Goal: Find specific page/section: Find specific page/section

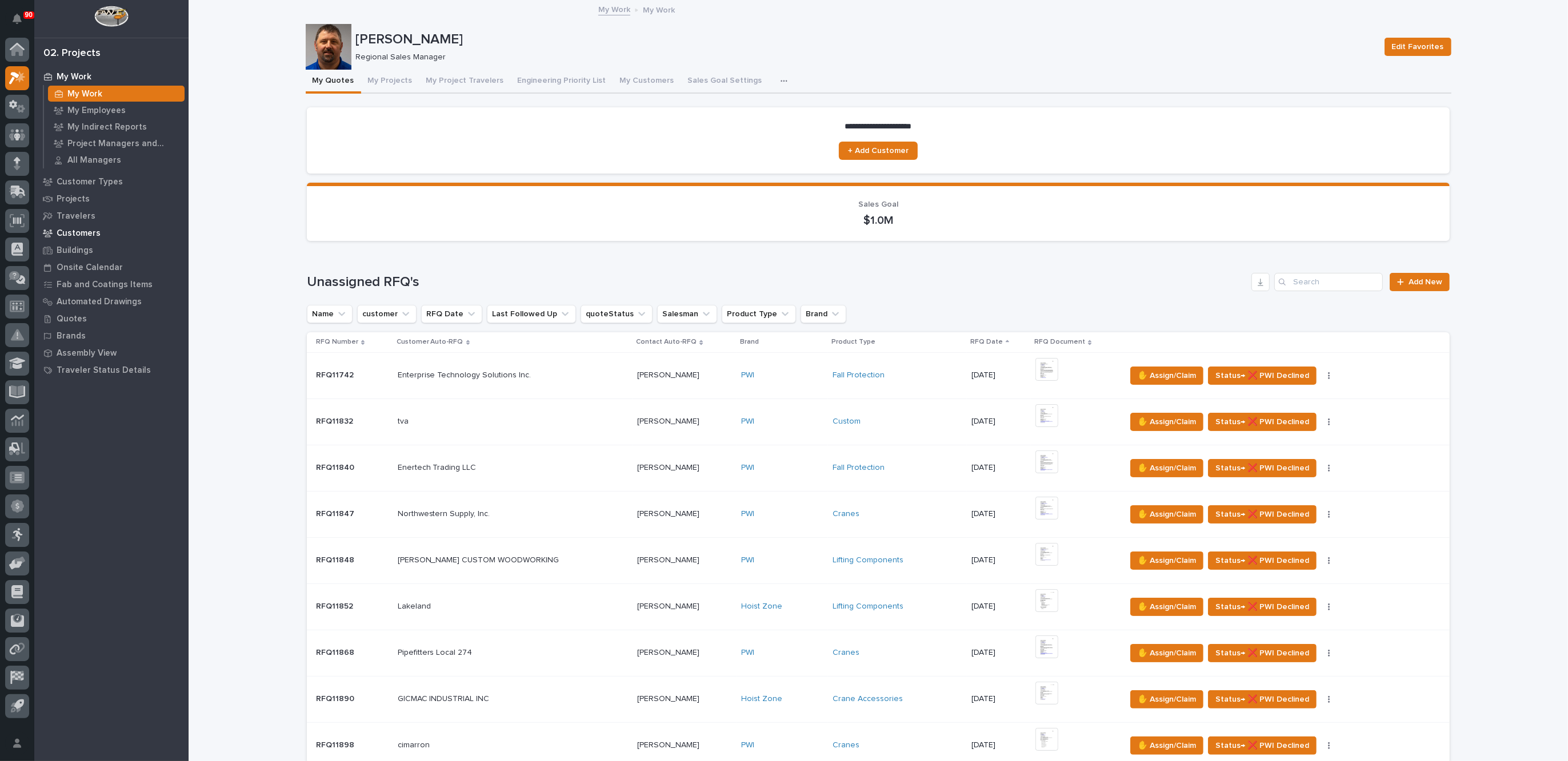
click at [89, 233] on p "Customers" at bounding box center [79, 234] width 44 height 10
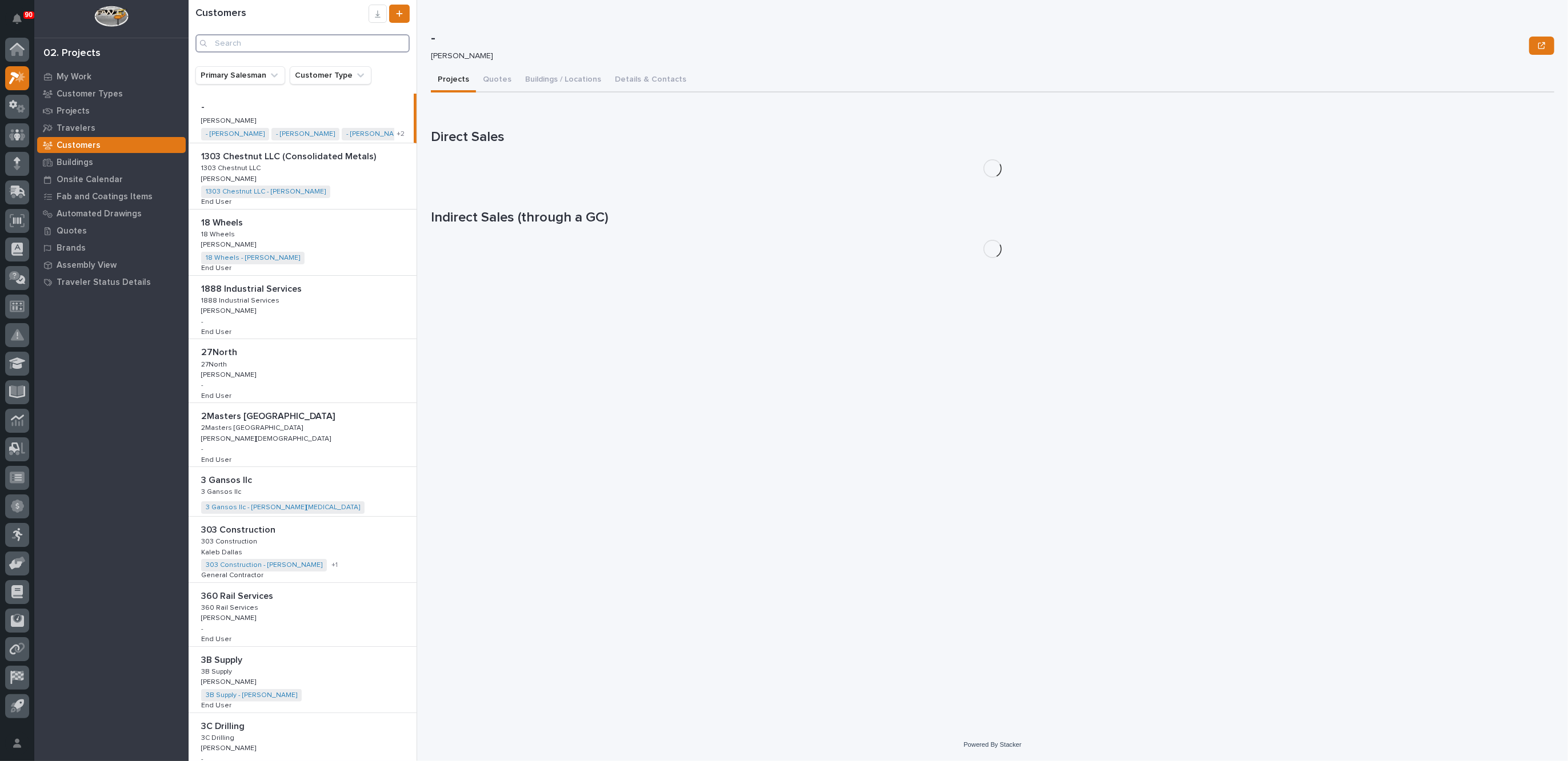
click at [243, 37] on input "Search" at bounding box center [303, 43] width 214 height 18
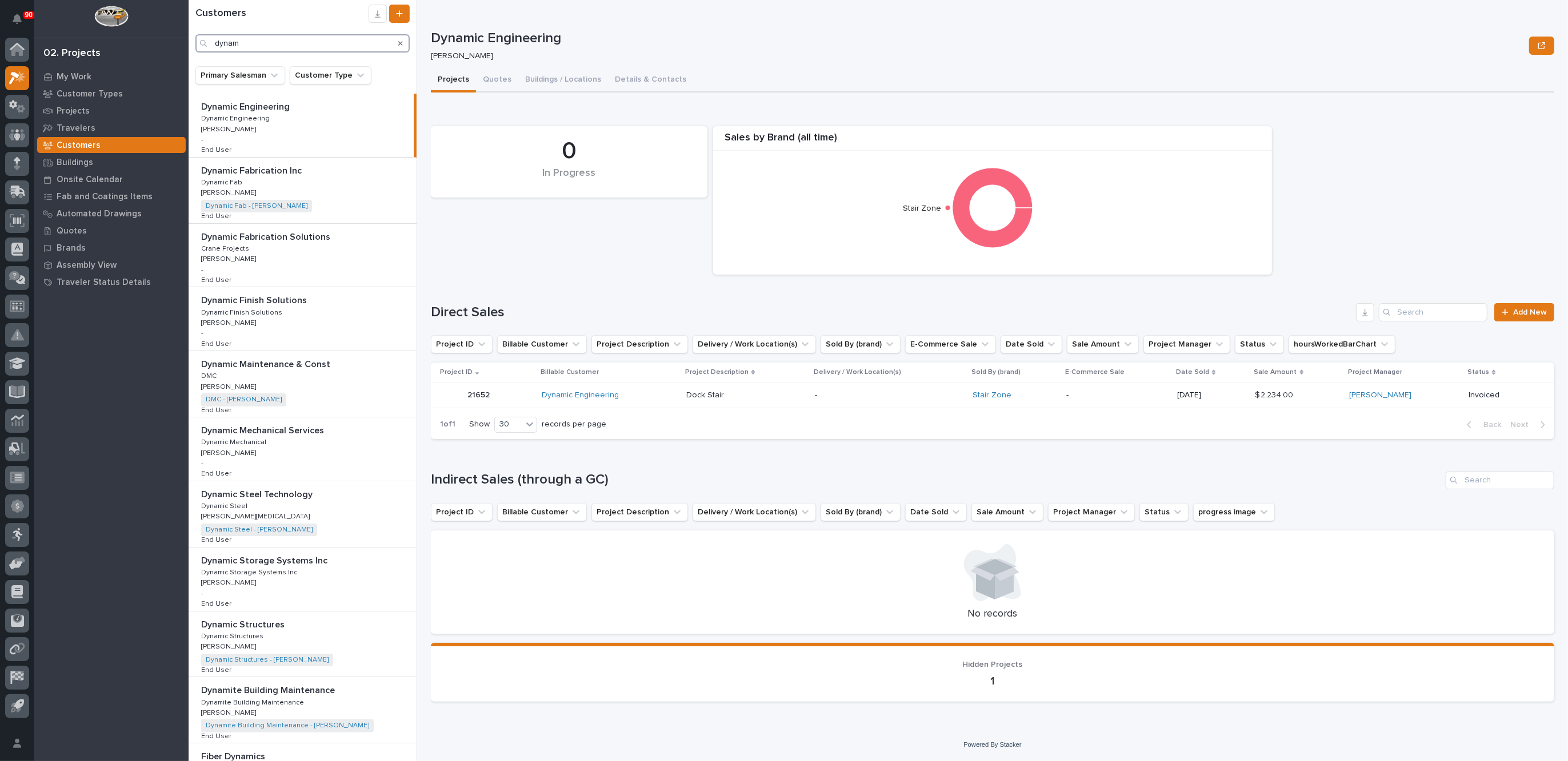
type input "dynam"
click at [327, 509] on div "Dynamic Steel Technology Dynamic Steel Technology Dynamic Steel Dynamic Steel […" at bounding box center [303, 514] width 228 height 66
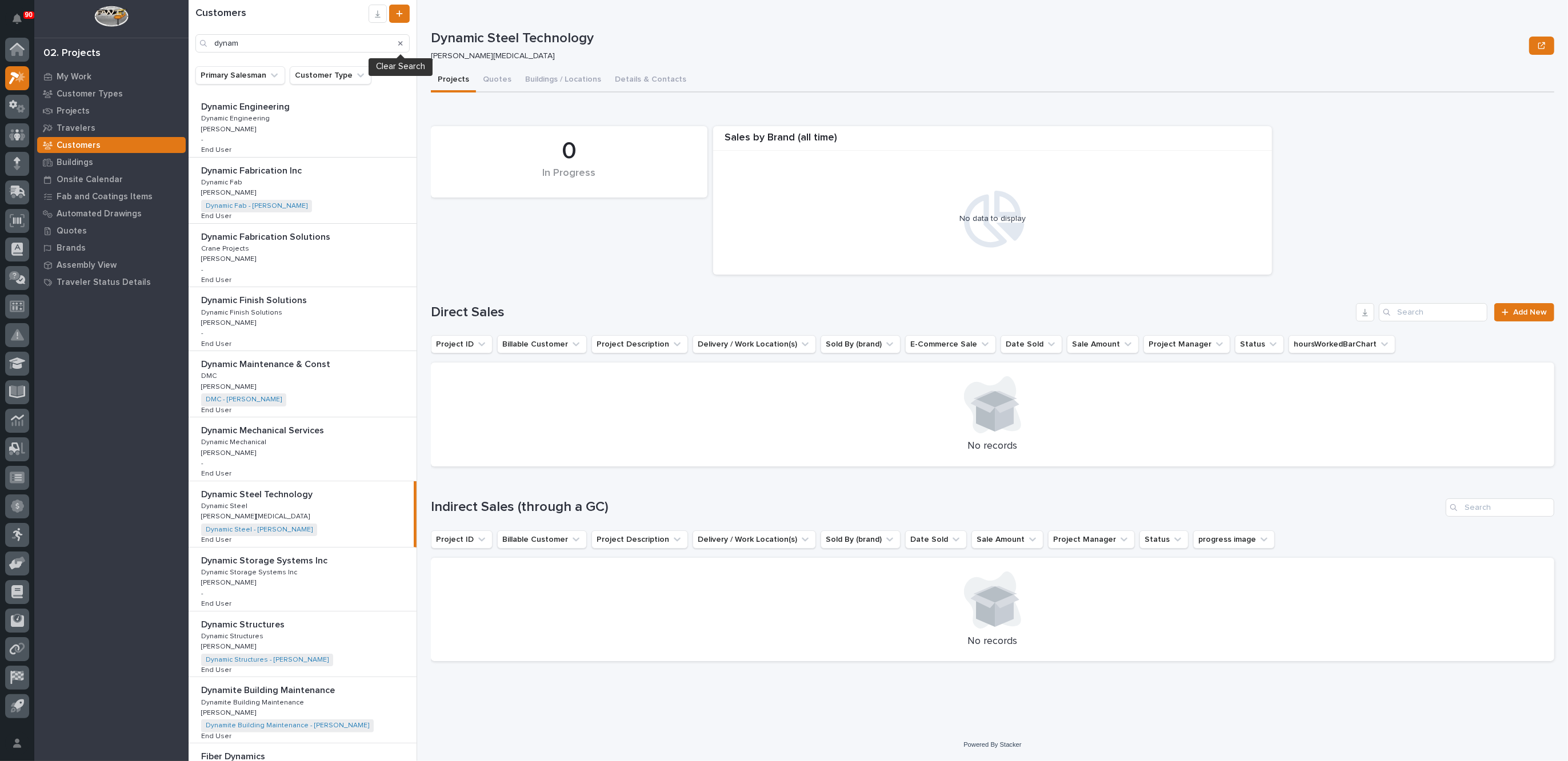
click at [401, 46] on icon "Search" at bounding box center [401, 43] width 5 height 7
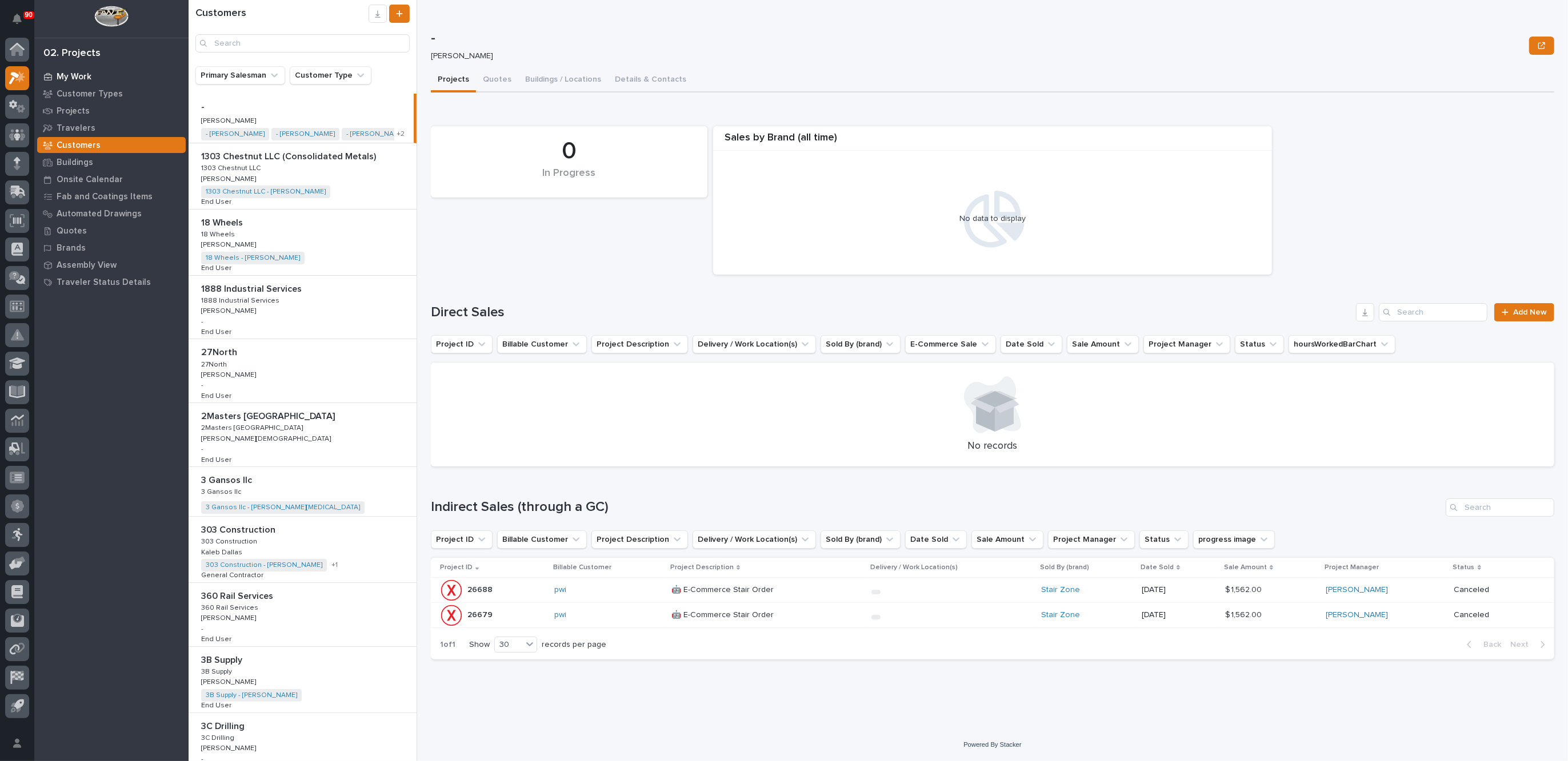
click at [77, 77] on p "My Work" at bounding box center [74, 77] width 35 height 10
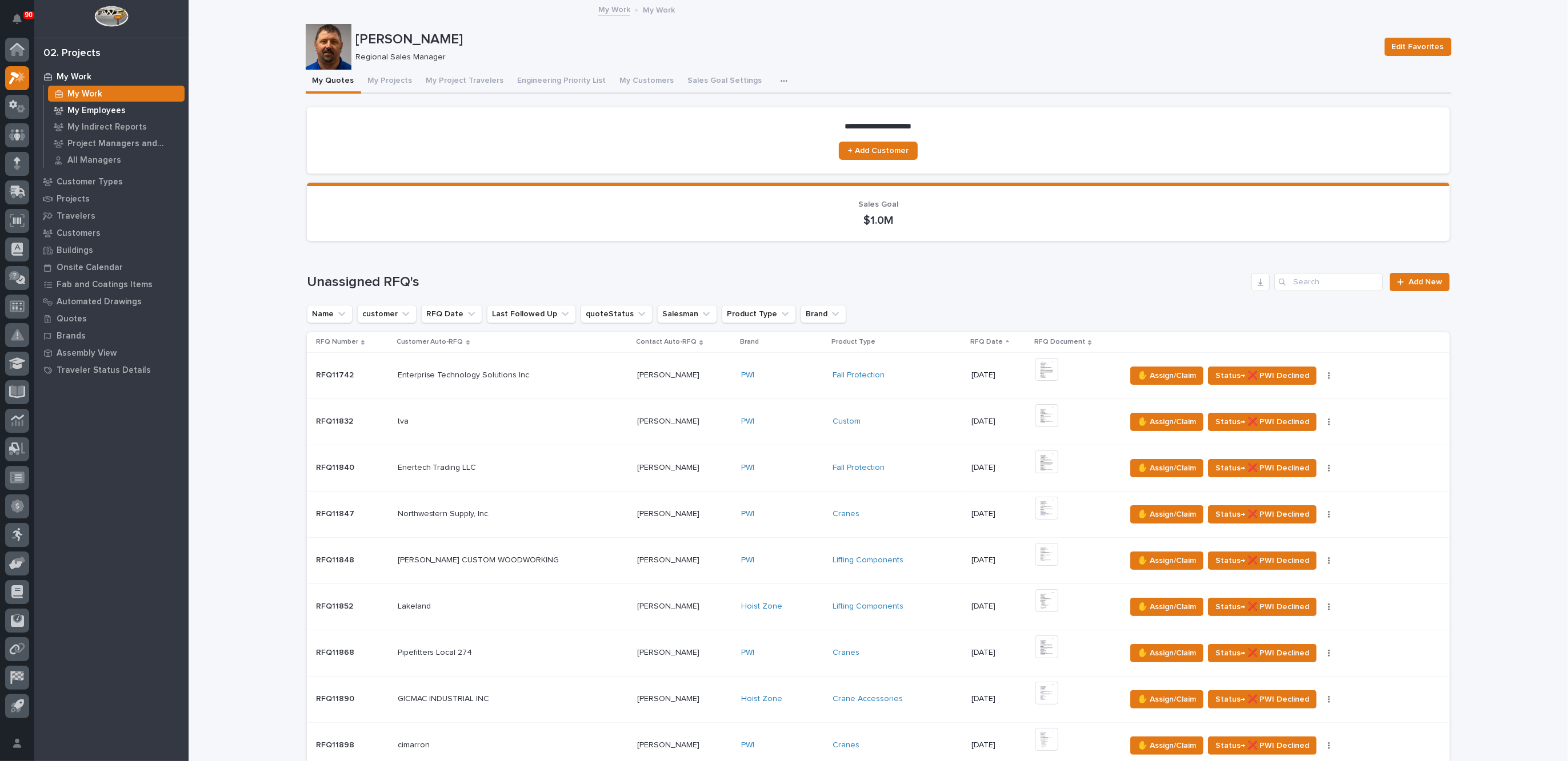
click at [82, 106] on p "My Employees" at bounding box center [97, 111] width 58 height 10
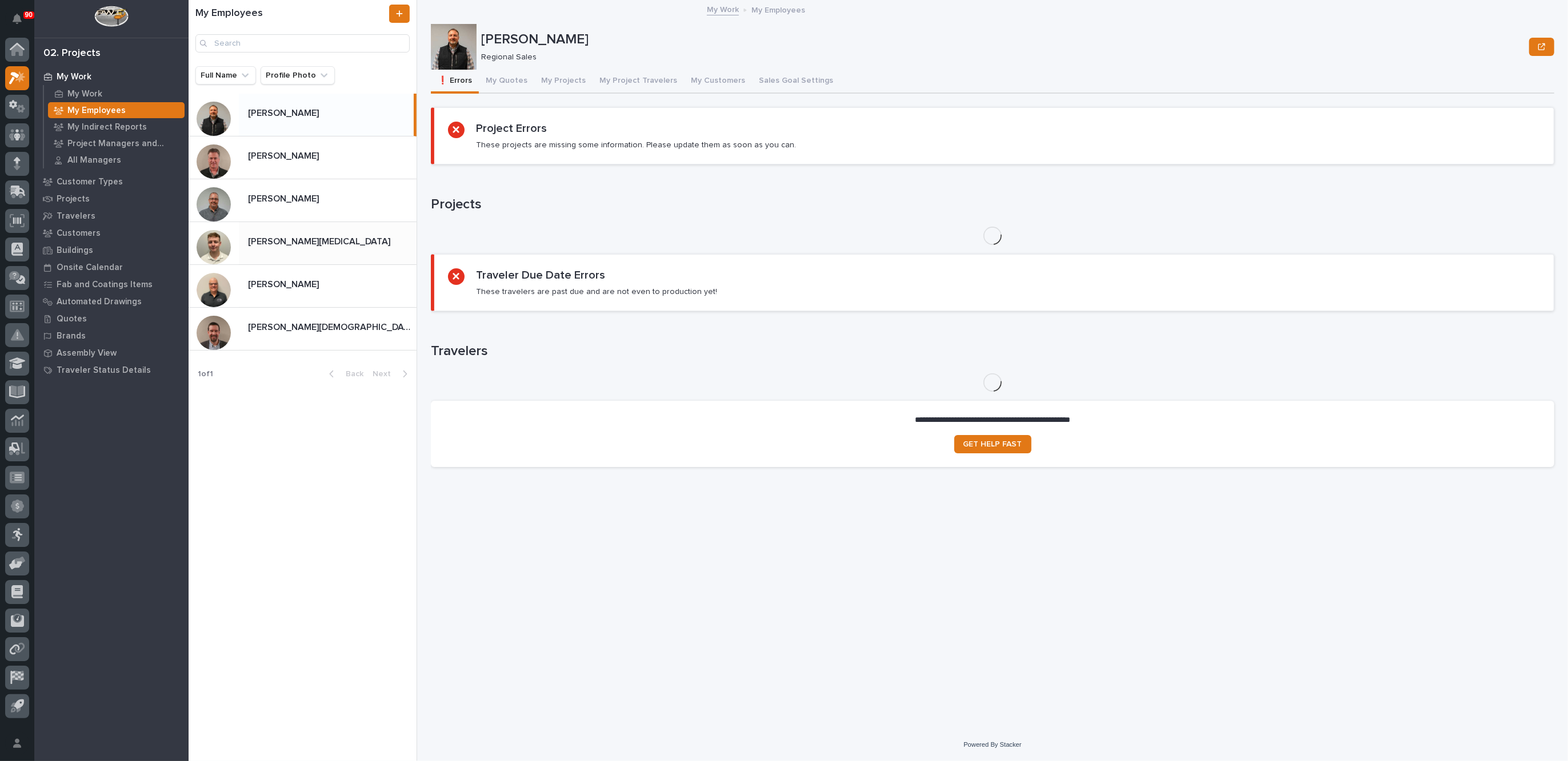
click at [305, 247] on div "[PERSON_NAME][MEDICAL_DATA] [PERSON_NAME][MEDICAL_DATA]" at bounding box center [327, 243] width 178 height 23
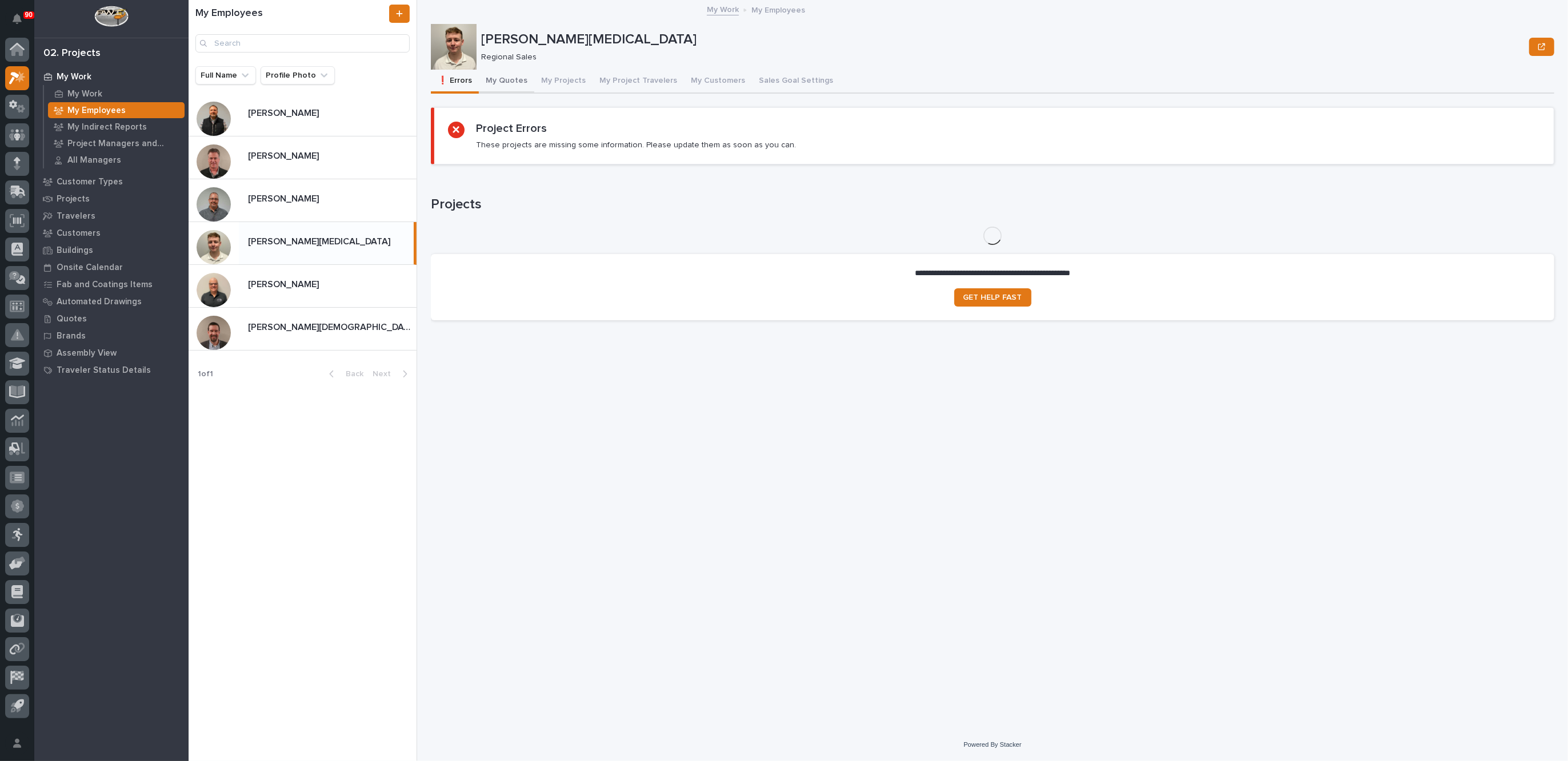
click at [509, 80] on button "My Quotes" at bounding box center [506, 82] width 55 height 24
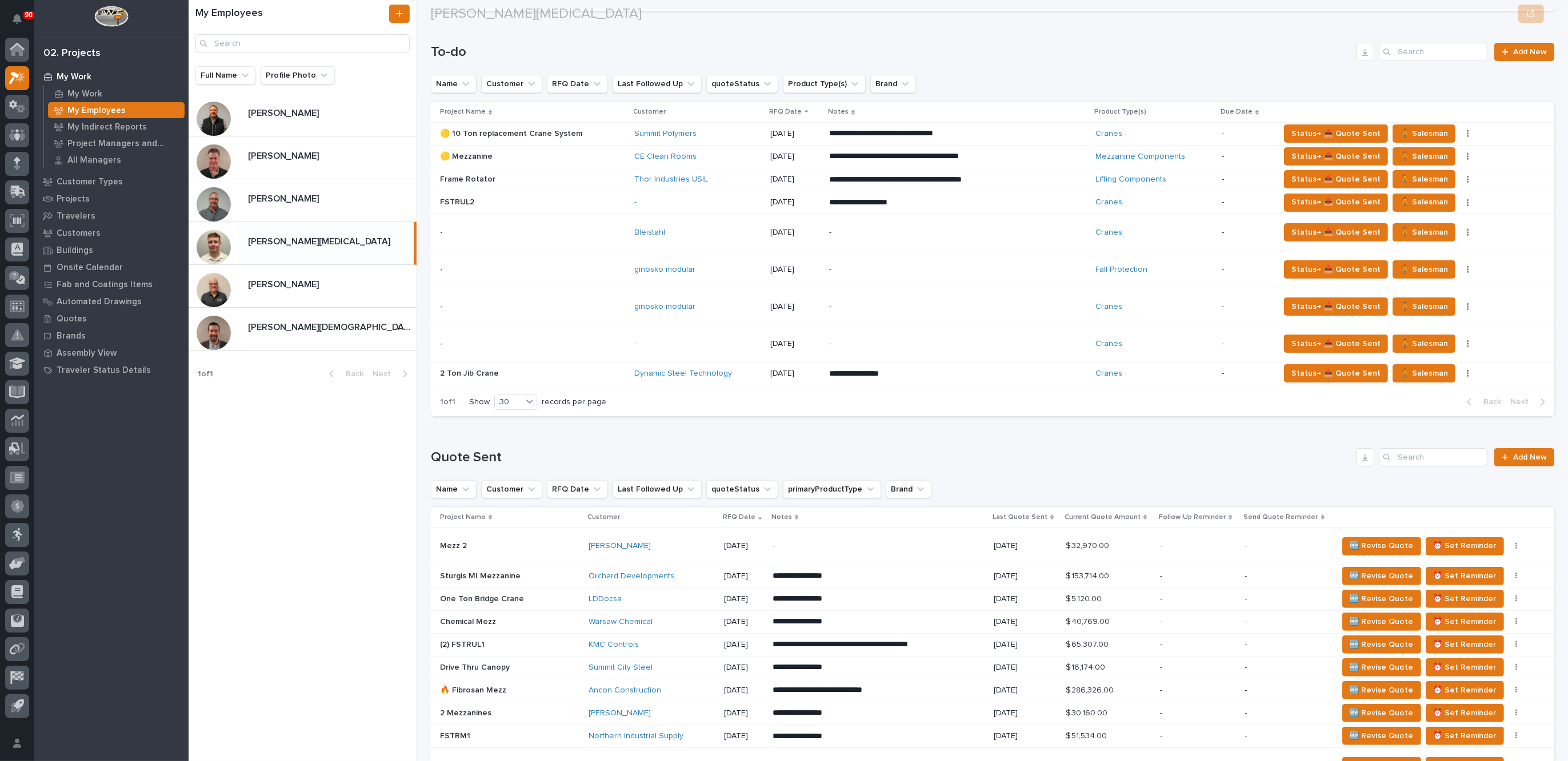
scroll to position [143, 0]
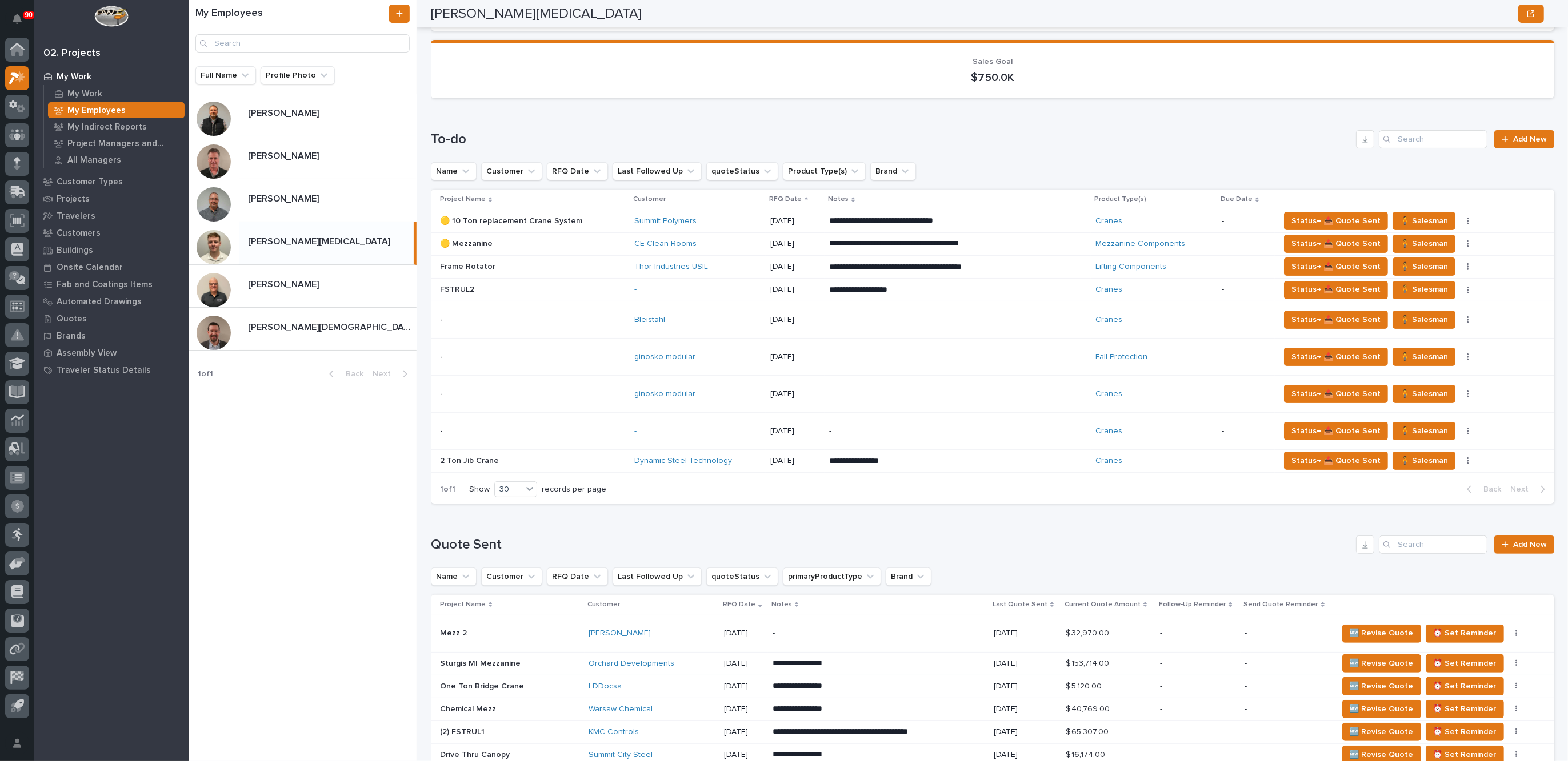
click at [589, 456] on p at bounding box center [533, 461] width 185 height 10
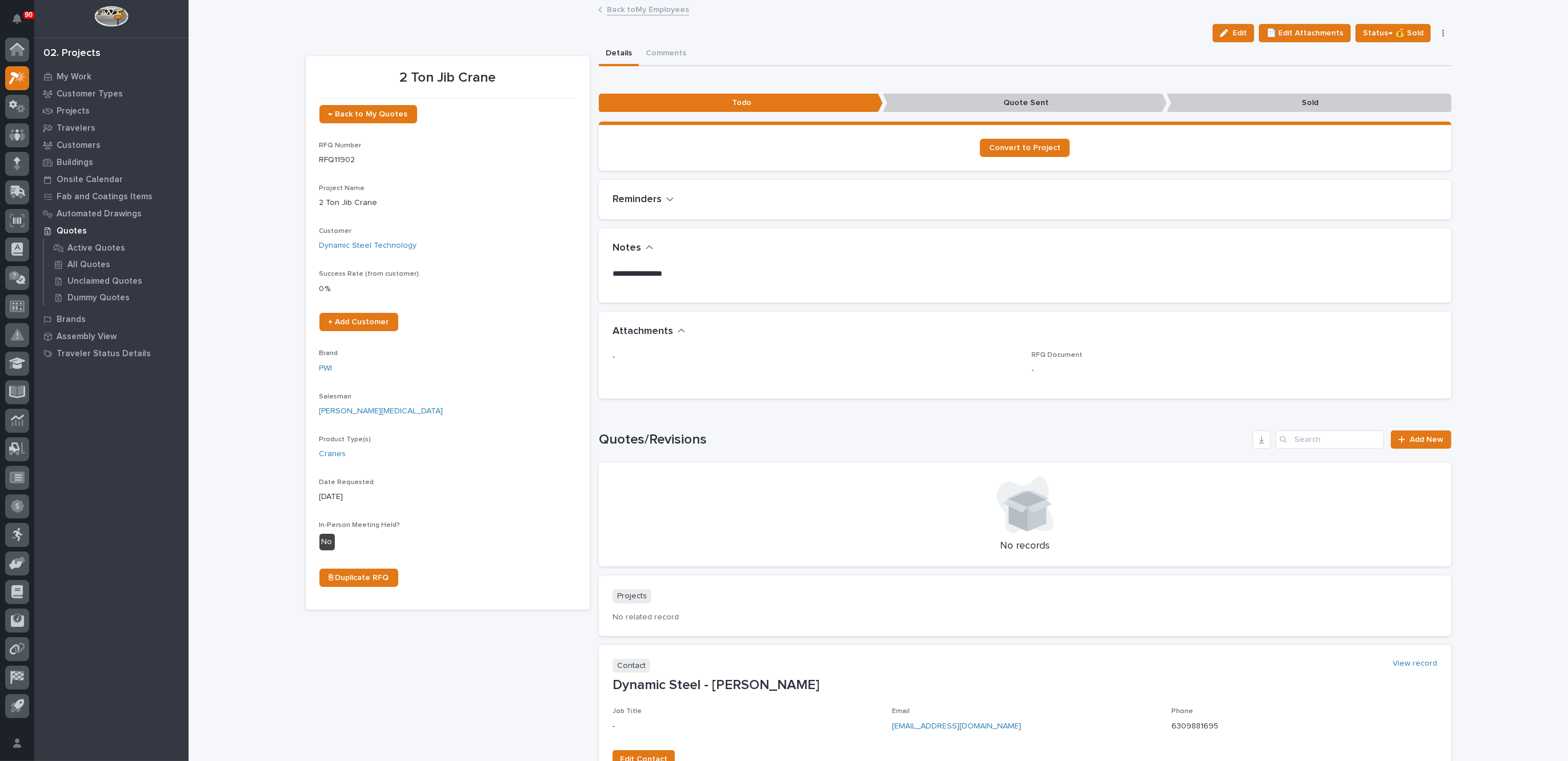
click at [640, 5] on link "Back to My Employees" at bounding box center [648, 9] width 82 height 13
